Goal: Information Seeking & Learning: Learn about a topic

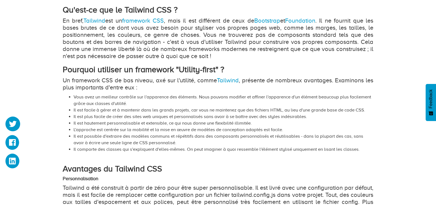
scroll to position [360, 0]
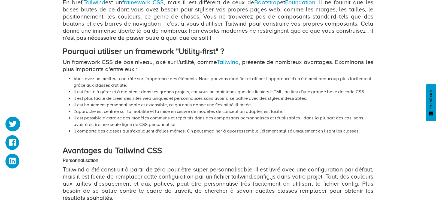
click at [221, 56] on h2 "Pourquoi utiliser un framework "Utility-first" ?" at bounding box center [218, 51] width 311 height 9
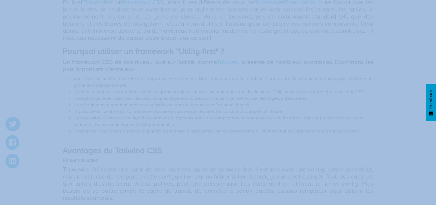
drag, startPoint x: 226, startPoint y: 82, endPoint x: 228, endPoint y: 86, distance: 4.9
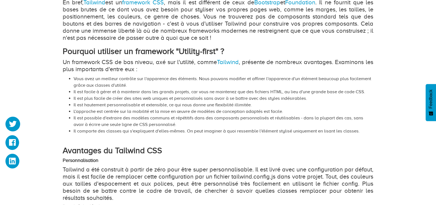
click at [253, 41] on p "En bref, Tailwind est un framework CSS , mais il est différent de ceux de Boots…" at bounding box center [218, 20] width 311 height 43
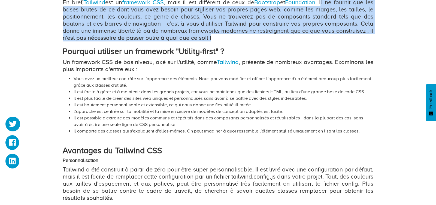
drag, startPoint x: 229, startPoint y: 81, endPoint x: 194, endPoint y: 99, distance: 38.5
click at [194, 41] on p "En bref, Tailwind est un framework CSS , mais il est différent de ceux de Boots…" at bounding box center [218, 20] width 311 height 43
copy p "l ne fournit que les bases brutes de ce dont vous avez besoin pour styliser vos…"
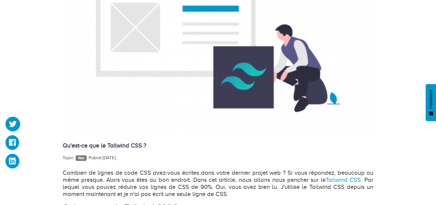
scroll to position [0, 0]
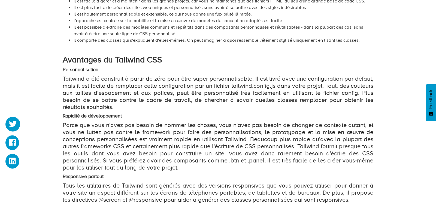
scroll to position [432, 0]
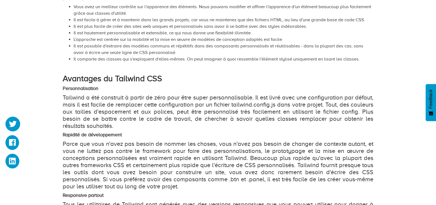
drag, startPoint x: 10, startPoint y: 59, endPoint x: 116, endPoint y: 57, distance: 106.4
copy p "framework CSS de bas niveau, axé sur l'utilité"
